Goal: Task Accomplishment & Management: Use online tool/utility

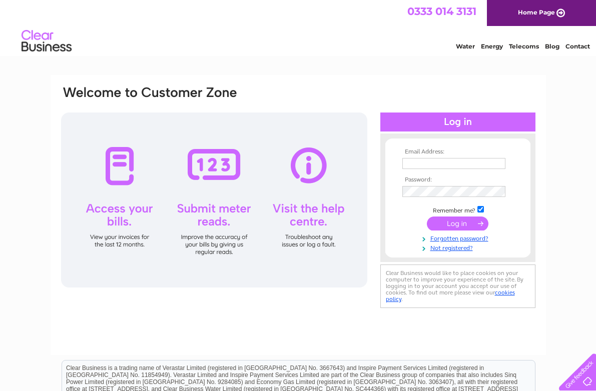
type input "KerryMcCrystal@hannahssweets.co.uk"
click at [459, 224] on input "submit" at bounding box center [458, 224] width 62 height 14
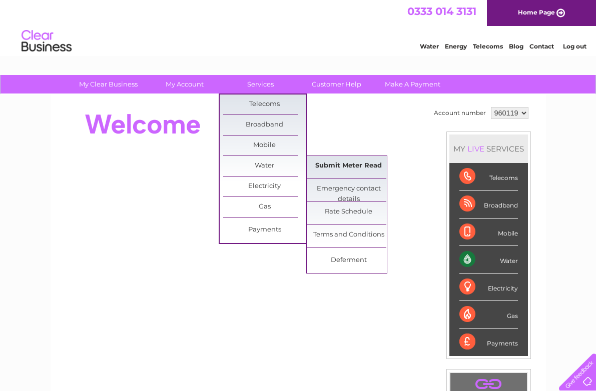
click at [345, 167] on link "Submit Meter Read" at bounding box center [348, 166] width 83 height 20
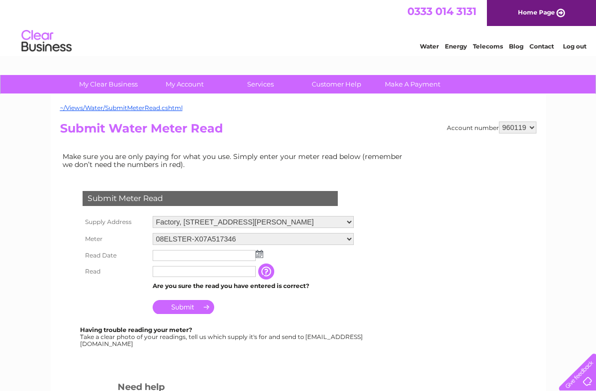
click at [188, 252] on input "text" at bounding box center [204, 255] width 103 height 11
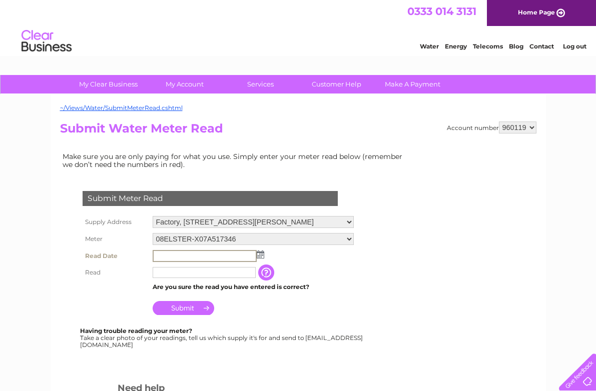
click at [259, 256] on img at bounding box center [261, 255] width 8 height 8
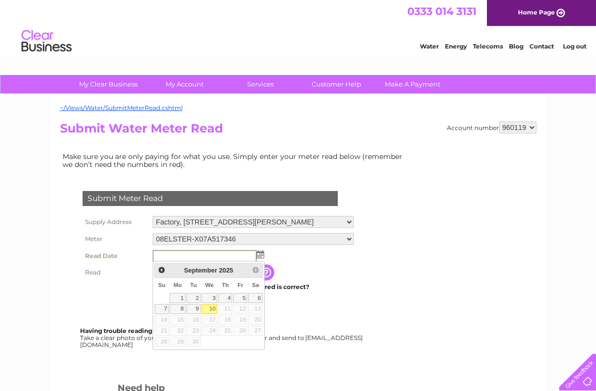
click at [213, 308] on link "10" at bounding box center [210, 309] width 16 height 10
type input "[DATE]"
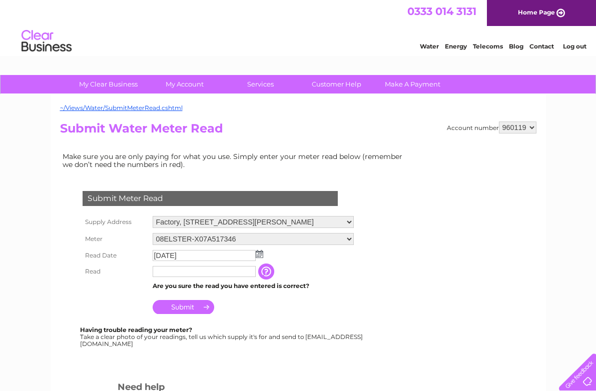
click at [183, 273] on input "text" at bounding box center [204, 271] width 103 height 11
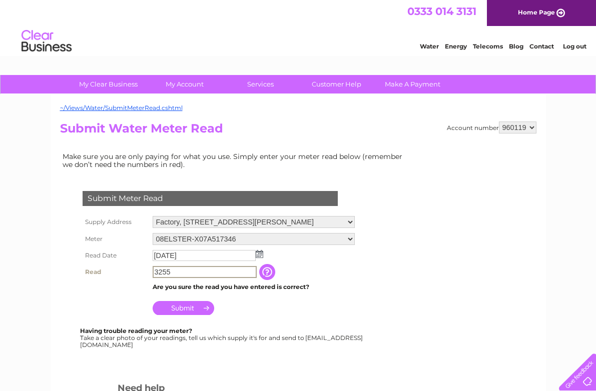
type input "3255"
click at [188, 308] on input "Submit" at bounding box center [184, 308] width 62 height 14
